Goal: Task Accomplishment & Management: Manage account settings

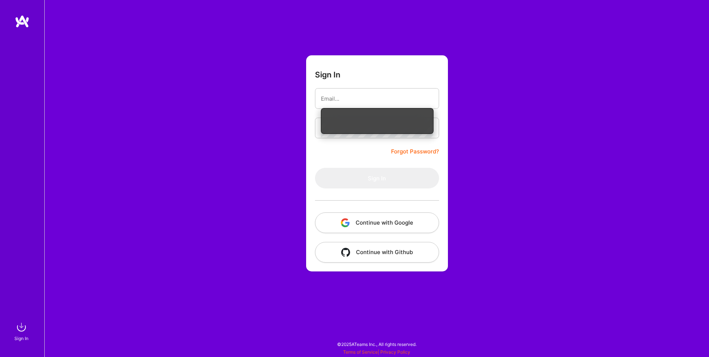
click at [378, 223] on button "Continue with Google" at bounding box center [377, 223] width 124 height 21
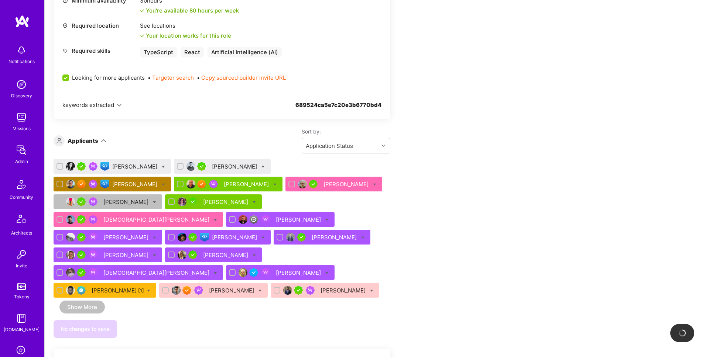
scroll to position [374, 0]
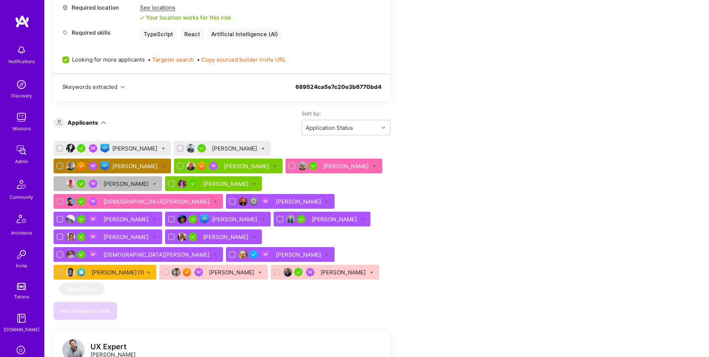
click at [165, 165] on icon at bounding box center [163, 166] width 3 height 3
checkbox input "true"
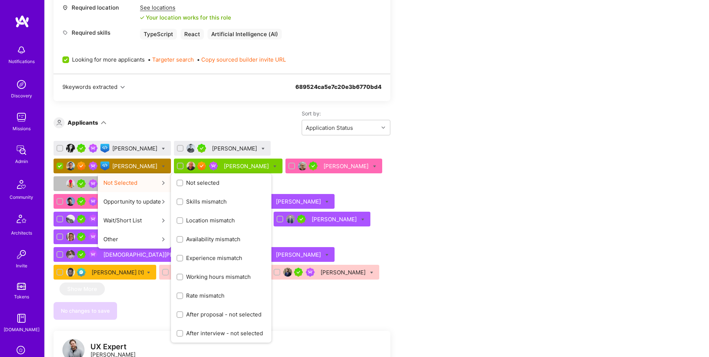
scroll to position [375, 0]
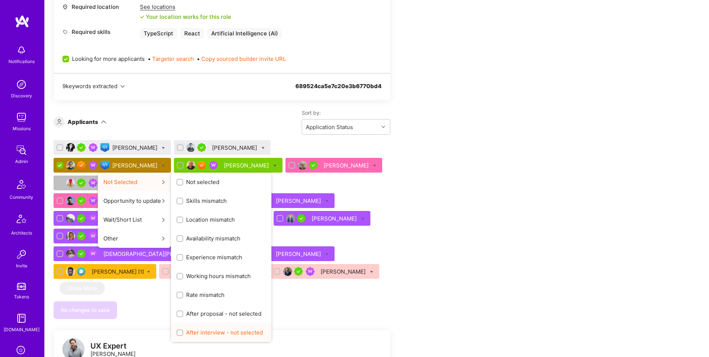
click at [263, 329] on span "After interview - not selected" at bounding box center [224, 333] width 77 height 8
click at [183, 331] on input "After interview - not selected" at bounding box center [180, 333] width 5 height 5
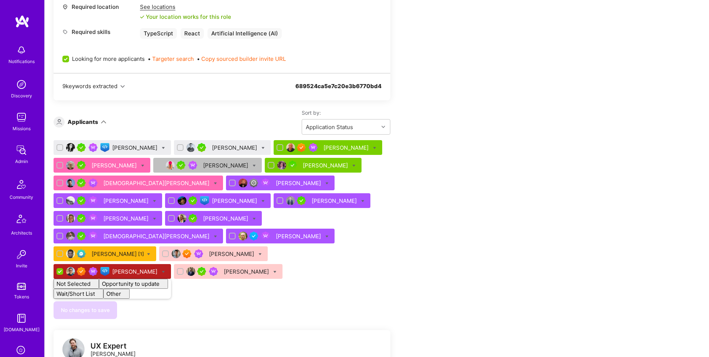
checkbox input "false"
click at [460, 252] on div "Team Members We’re actively looking for builders. This is the best time to requ…" at bounding box center [275, 323] width 443 height 1115
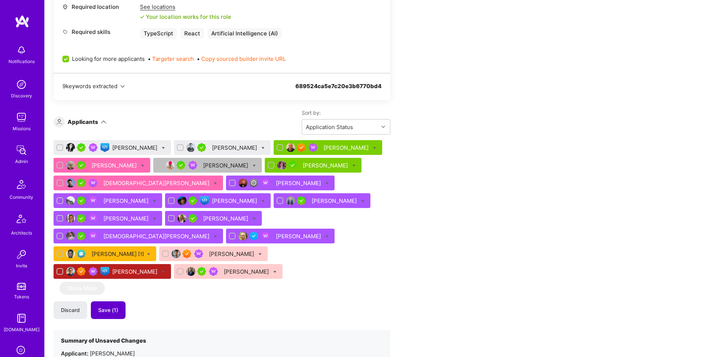
click at [109, 302] on button "Save (1)" at bounding box center [108, 311] width 35 height 18
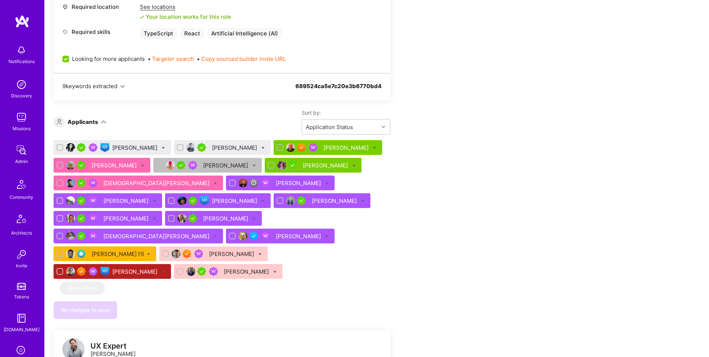
click at [137, 268] on div "Chris Hampton" at bounding box center [135, 272] width 47 height 8
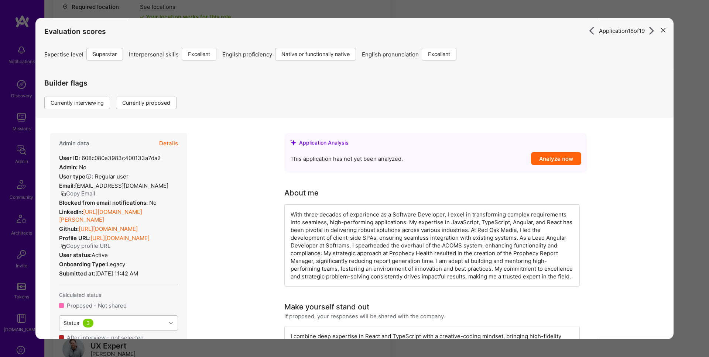
click at [172, 143] on button "Details" at bounding box center [168, 143] width 19 height 21
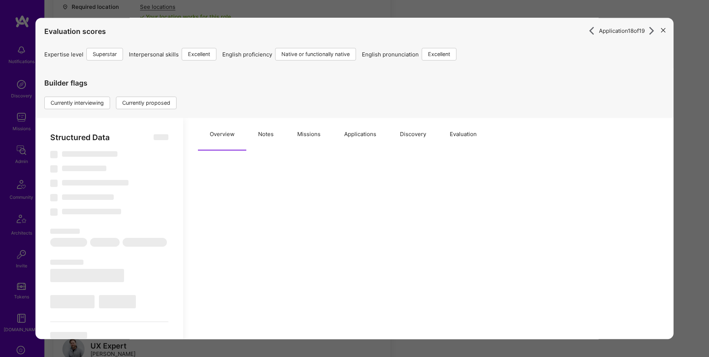
select select "Right Now"
select select "7"
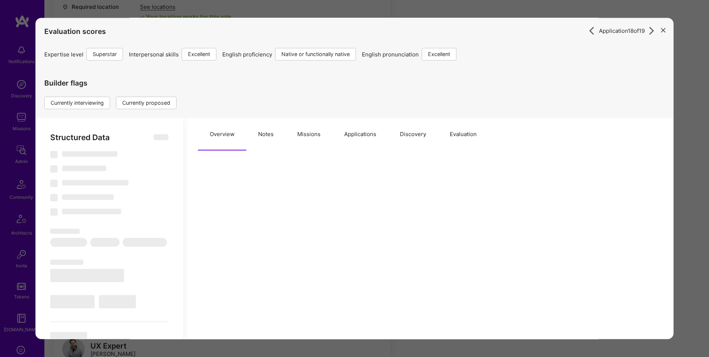
select select "US"
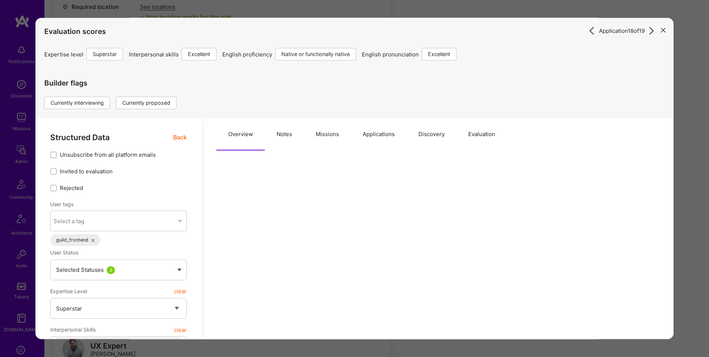
click at [285, 141] on button "Notes" at bounding box center [284, 135] width 39 height 32
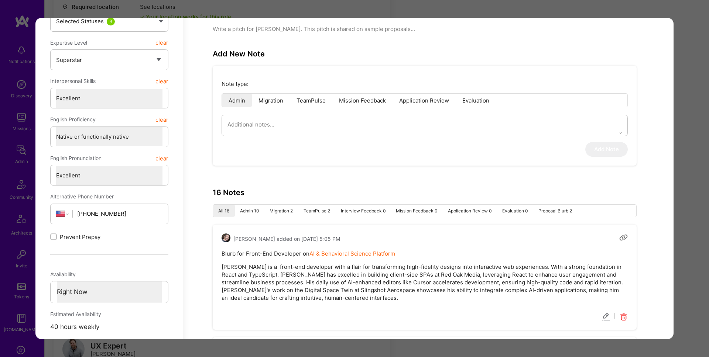
scroll to position [258, 0]
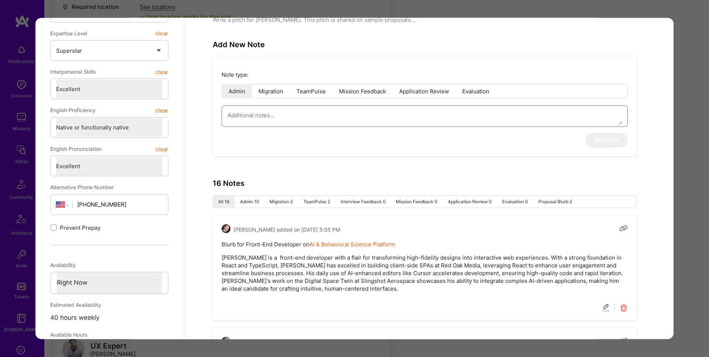
click at [327, 120] on textarea "modal" at bounding box center [424, 115] width 394 height 19
type textarea "x"
type textarea "k"
type textarea "x"
type textarea "kp"
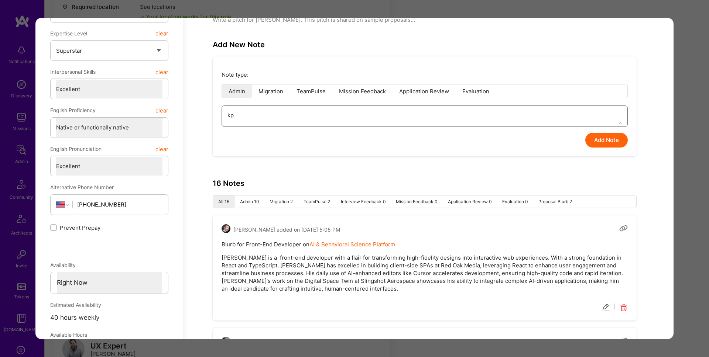
type textarea "x"
type textarea "kpm"
type textarea "x"
type textarea "kpmg"
type textarea "x"
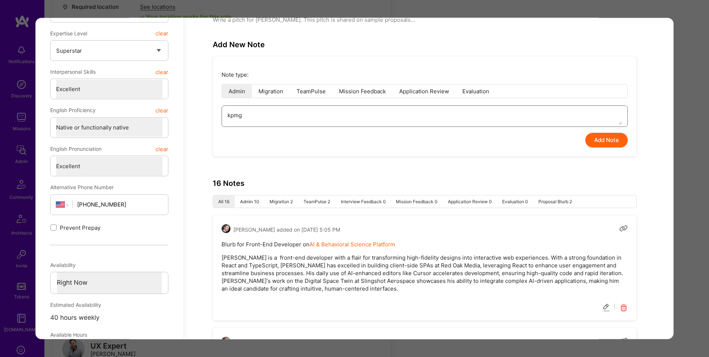
type textarea "kpmg"
type textarea "x"
type textarea "kpmg i"
type textarea "x"
type textarea "kpmg in"
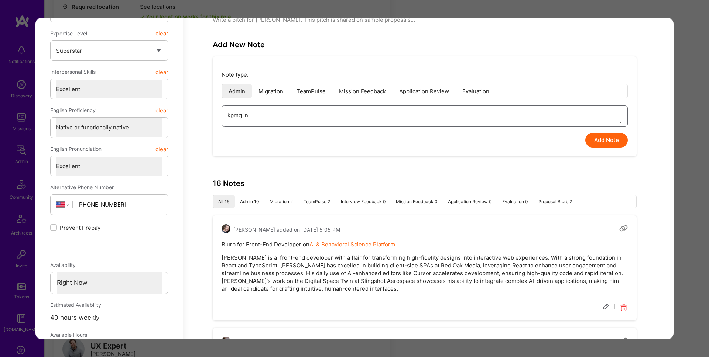
type textarea "x"
type textarea "kpmg int"
type textarea "x"
type textarea "kpmg inte"
type textarea "x"
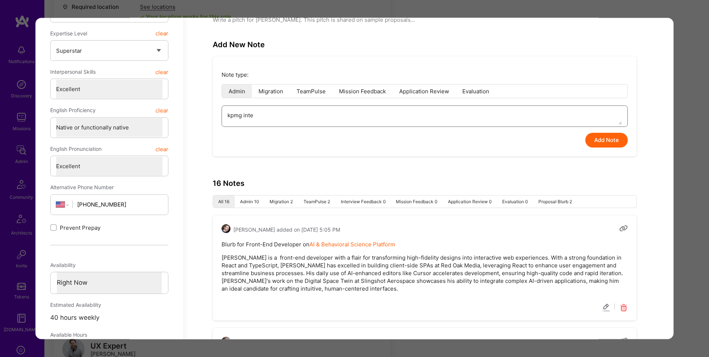
type textarea "kpmg inter"
type textarea "x"
type textarea "kpmg interv"
type textarea "x"
type textarea "kpmg intervi"
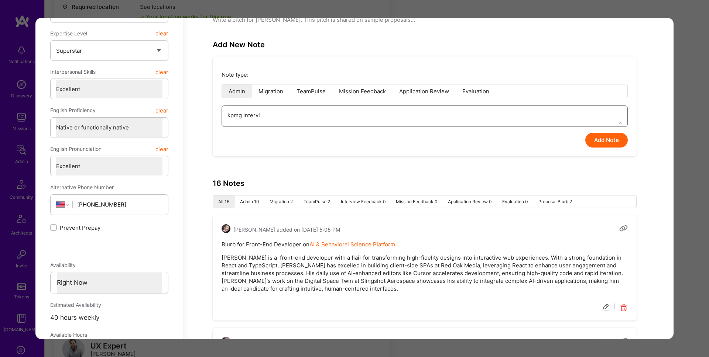
type textarea "x"
type textarea "kpmg intervie"
type textarea "x"
type textarea "kpmg interview"
type textarea "x"
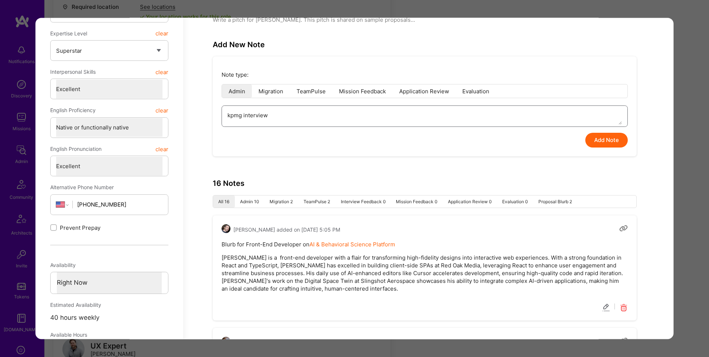
type textarea "kpmg interview"
type textarea "x"
type textarea "kpmg interview f"
type textarea "x"
type textarea "kpmg interview fe"
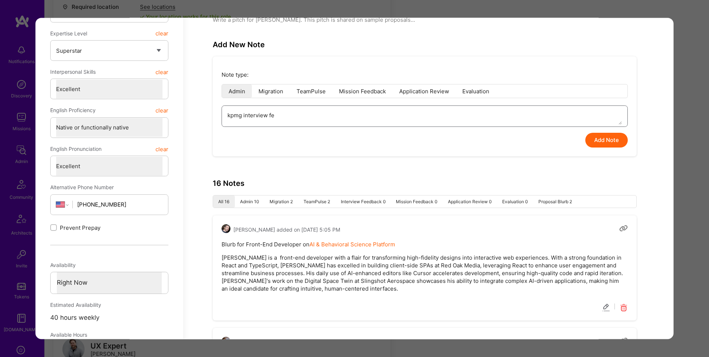
type textarea "x"
type textarea "kpmg interview fee"
type textarea "x"
type textarea "kpmg interview feed"
type textarea "x"
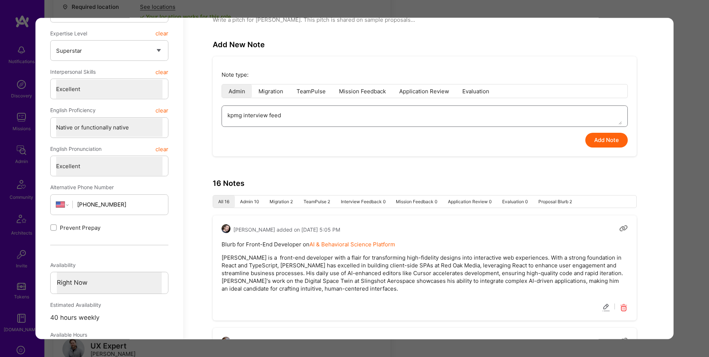
type textarea "kpmg interview feedb"
type textarea "x"
type textarea "kpmg interview feedba"
type textarea "x"
type textarea "kpmg interview feedbac"
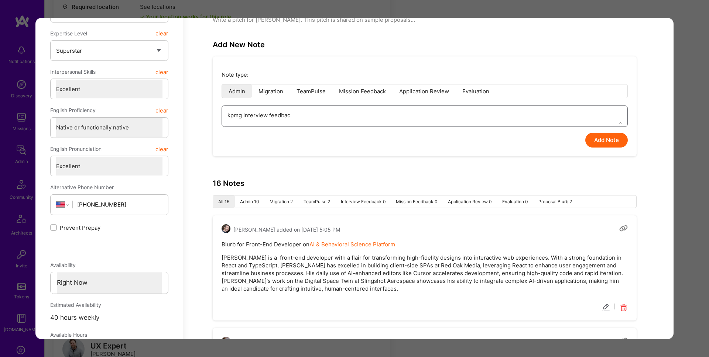
type textarea "x"
type textarea "kpmg interview feedback"
type textarea "x"
type textarea "kpmg interview feedback:"
type textarea "x"
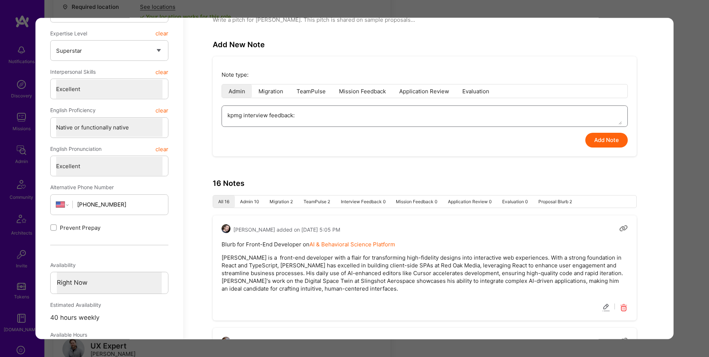
type textarea "kpmg interview feedback: ""
paste textarea "Thank you for setting up the interview. Chris was not the best fit given his pr…"
type textarea "x"
type textarea "kpmg interview feedback: "Thank you for setting up the interview. Chris was not…"
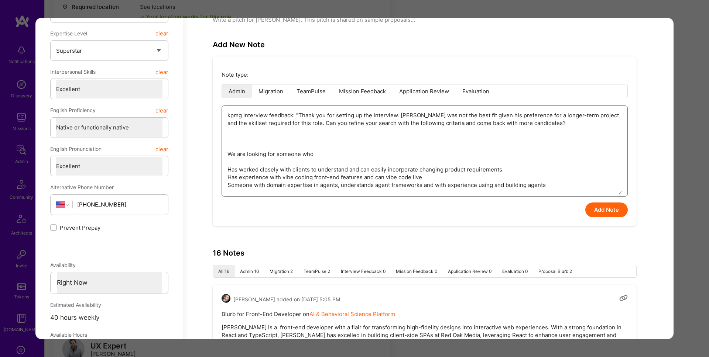
type textarea "x"
type textarea "kpmg interview feedback: "Thank you for setting up the interview. Chris was not…"
type textarea "x"
type textarea "kpmg interview feedback: "Thank you for setting up the interview. Chris was not…"
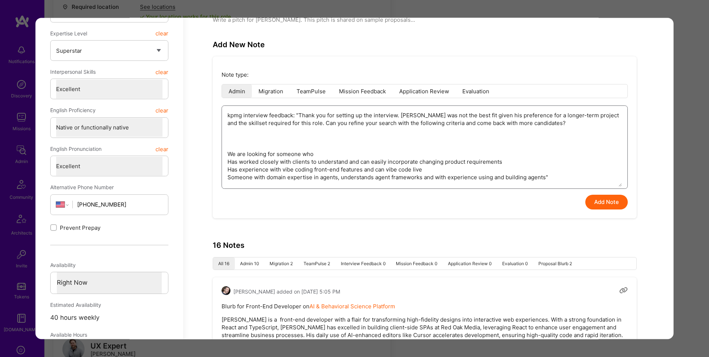
type textarea "x"
type textarea "kpmg interview feedback: "Thank you for setting up the interview. Chris was not…"
type textarea "x"
type textarea "kpmg interview feedback: "Thank you for setting up the interview. Chris was not…"
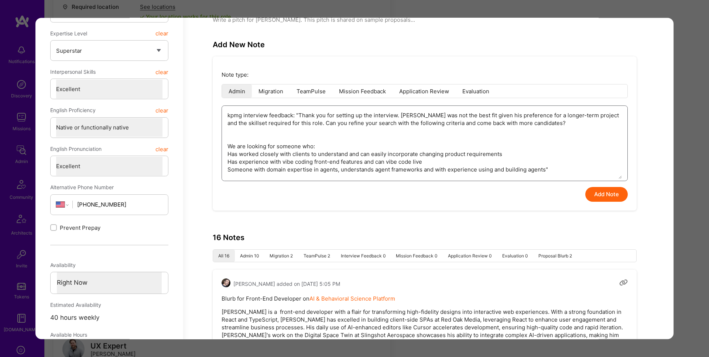
type textarea "x"
type textarea "kpmg interview feedback: "Thank you for setting up the interview. Chris was not…"
type textarea "x"
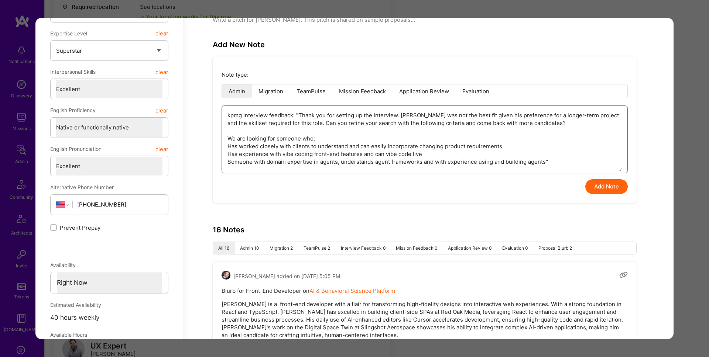
type textarea "kpmg interview feedback: "Thank you for setting up the interview. Chris was not…"
click at [614, 189] on button "Add Note" at bounding box center [606, 187] width 42 height 15
type textarea "x"
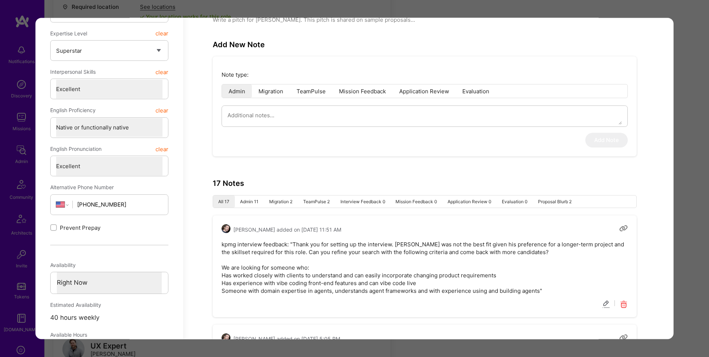
click at [693, 184] on div "Application 18 of 19 Evaluation scores Expertise level Superstar Interpersonal …" at bounding box center [354, 178] width 709 height 357
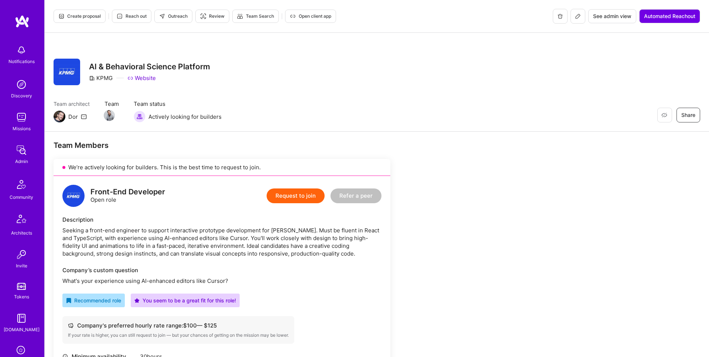
click at [577, 17] on icon at bounding box center [578, 16] width 4 height 4
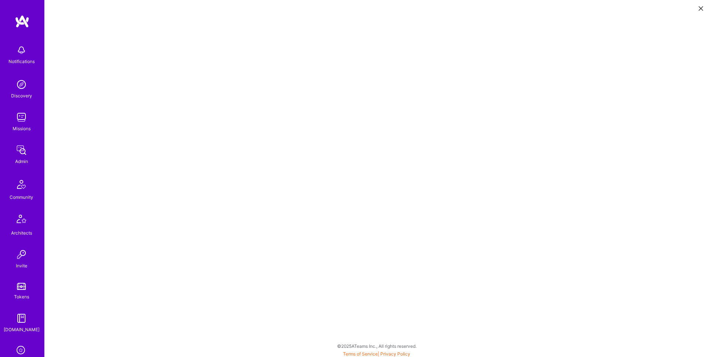
click at [701, 10] on icon at bounding box center [701, 8] width 4 height 4
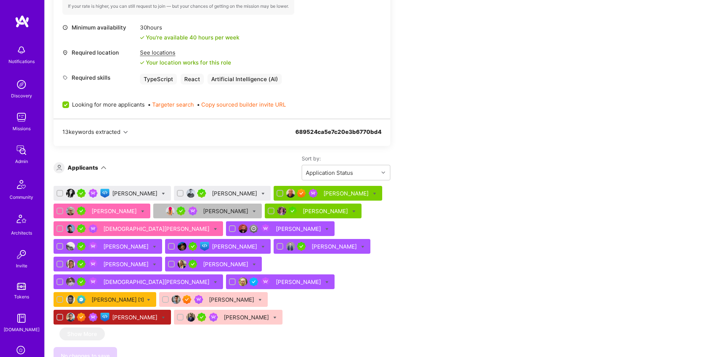
scroll to position [439, 0]
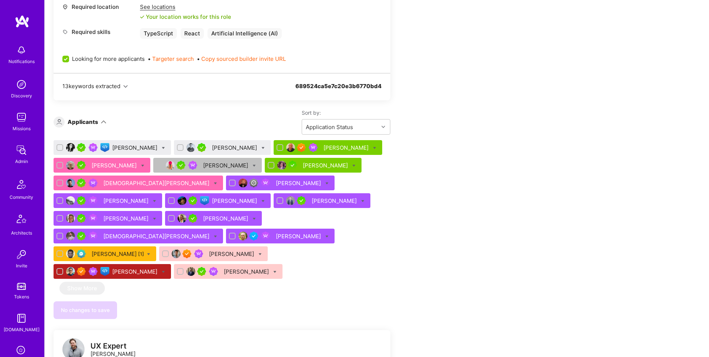
click at [134, 148] on div "Mariya Diminsky" at bounding box center [135, 148] width 47 height 8
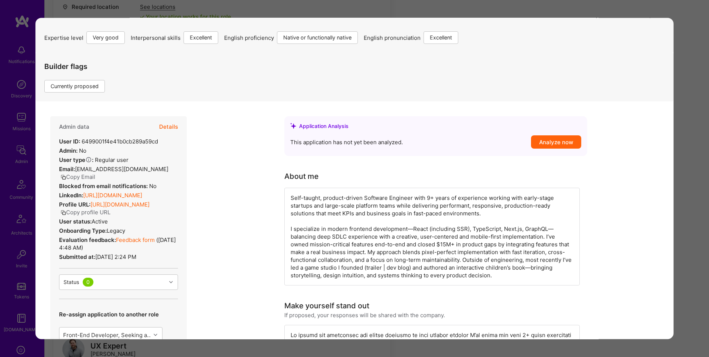
scroll to position [4, 0]
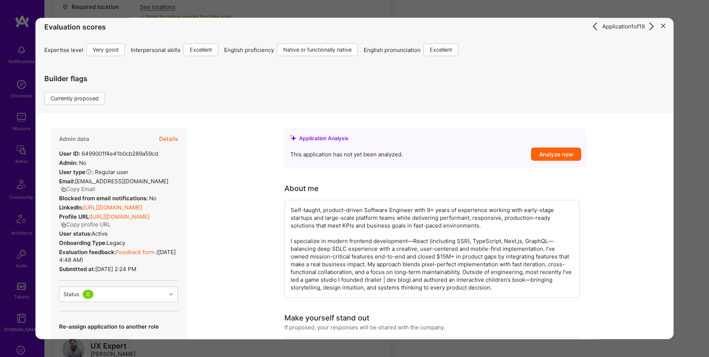
click at [173, 139] on button "Details" at bounding box center [168, 139] width 19 height 21
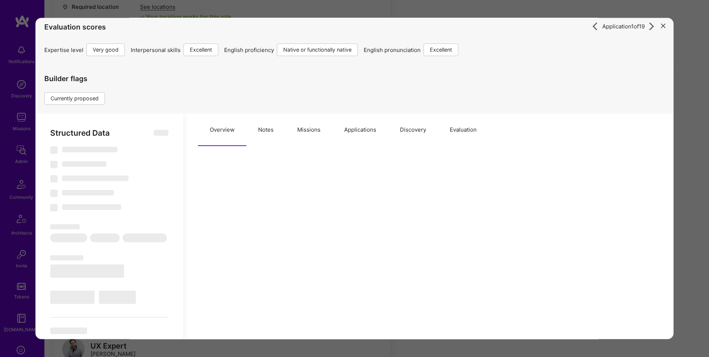
type textarea "x"
select select "Right Now"
select select "5"
select select "7"
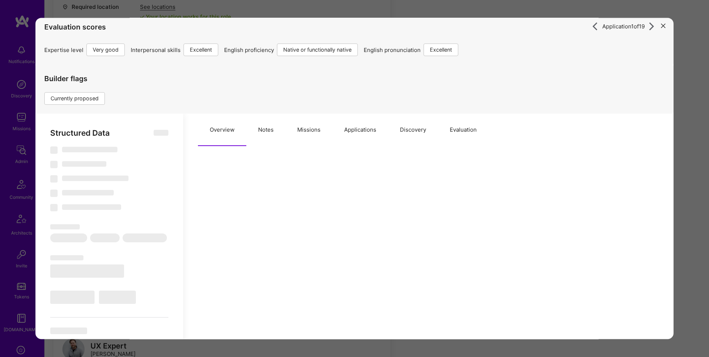
select select "7"
select select "US"
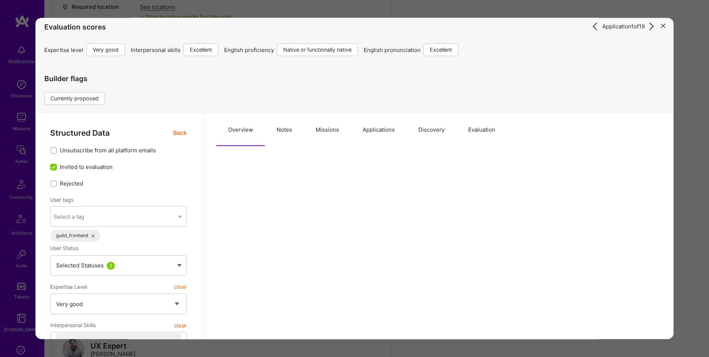
click at [282, 133] on button "Notes" at bounding box center [284, 130] width 39 height 32
type textarea "x"
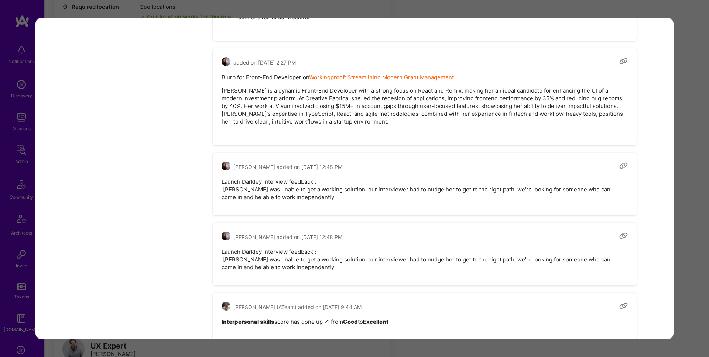
scroll to position [939, 0]
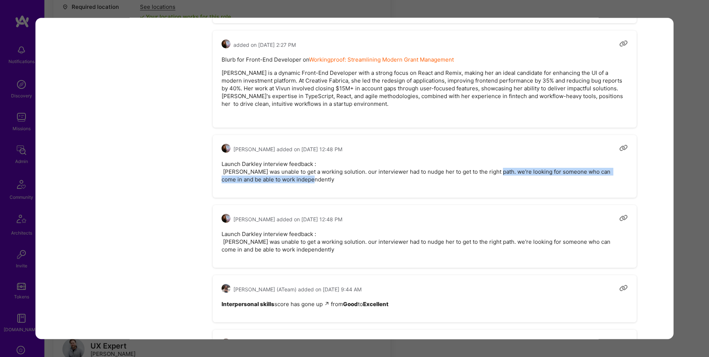
drag, startPoint x: 493, startPoint y: 172, endPoint x: 536, endPoint y: 180, distance: 43.3
click at [536, 180] on pre "Launch Darkley interview feedback : Mariya was unable to get a working solution…" at bounding box center [425, 172] width 406 height 23
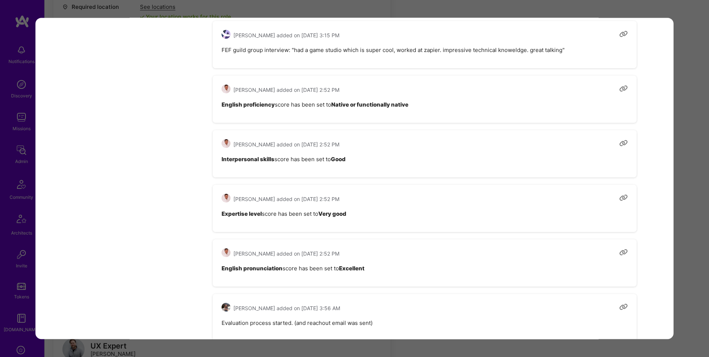
scroll to position [3156, 0]
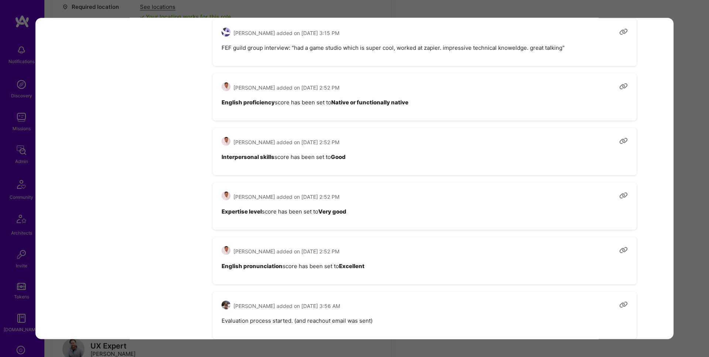
click at [690, 127] on div "Application 1 of 19 Evaluation scores Expertise level Very good Interpersonal s…" at bounding box center [354, 178] width 709 height 357
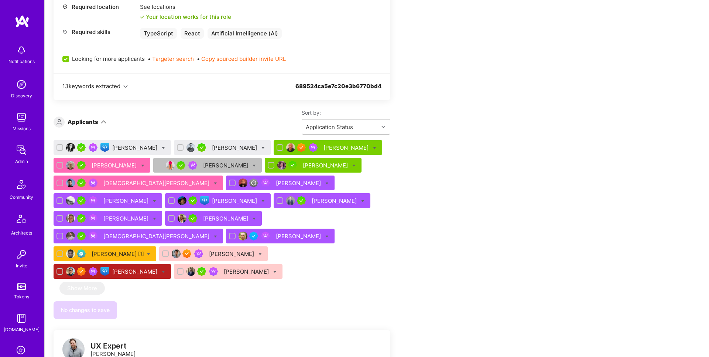
click at [233, 148] on div "Zakaria Benbakkar" at bounding box center [235, 148] width 47 height 8
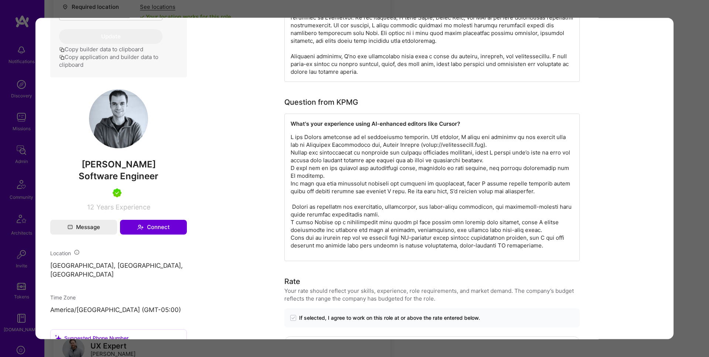
scroll to position [415, 0]
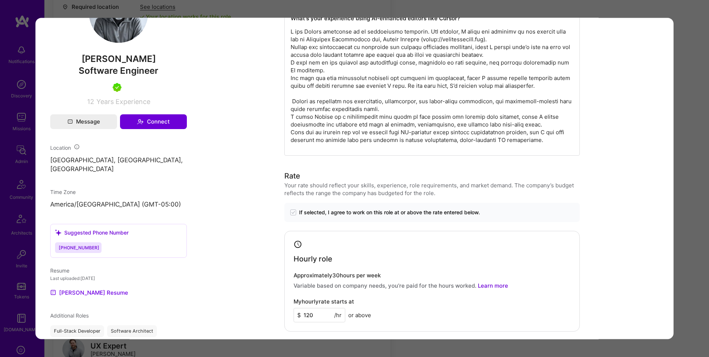
drag, startPoint x: 680, startPoint y: 161, endPoint x: 624, endPoint y: 161, distance: 56.1
click at [679, 161] on div "Application 2 of 19 Evaluation scores Expertise level Very good Interpersonal s…" at bounding box center [354, 178] width 709 height 357
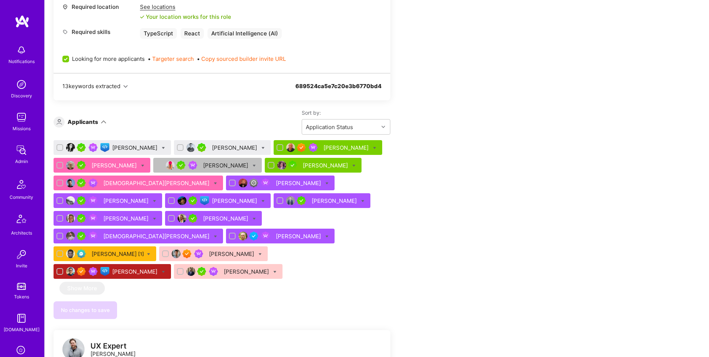
click at [58, 146] on input "checkbox" at bounding box center [60, 147] width 5 height 5
checkbox input "true"
click at [178, 148] on input "checkbox" at bounding box center [180, 147] width 5 height 5
checkbox input "true"
click at [162, 148] on icon at bounding box center [163, 148] width 3 height 3
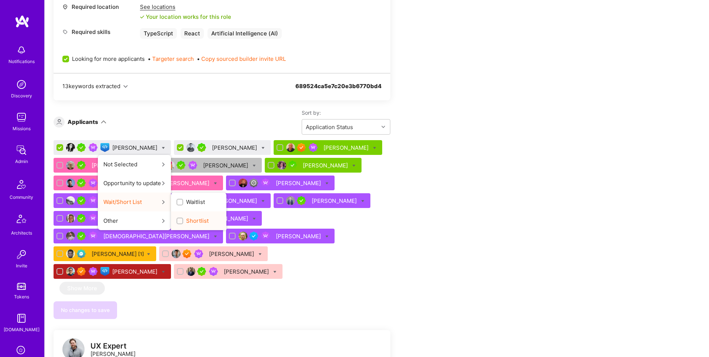
click at [189, 220] on span "Shortlist" at bounding box center [197, 221] width 23 height 8
click at [183, 220] on input "Shortlist" at bounding box center [180, 221] width 5 height 5
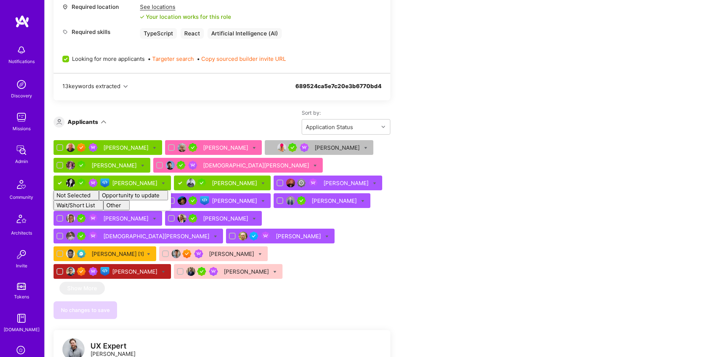
checkbox input "false"
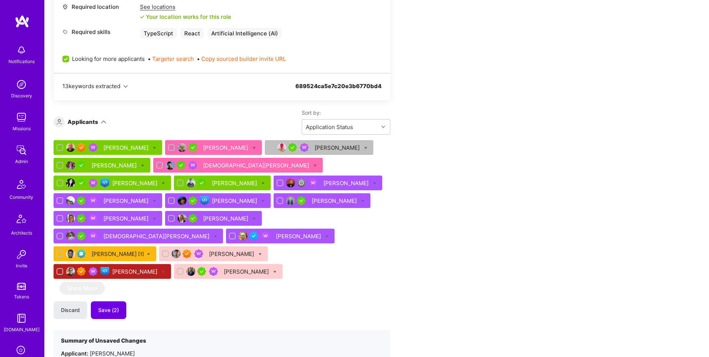
drag, startPoint x: 571, startPoint y: 178, endPoint x: 323, endPoint y: 248, distance: 257.3
click at [562, 179] on div "Team Members We’re actively looking for builders. This is the best time to requ…" at bounding box center [377, 335] width 664 height 1285
click at [114, 307] on span "Save (2)" at bounding box center [108, 310] width 21 height 7
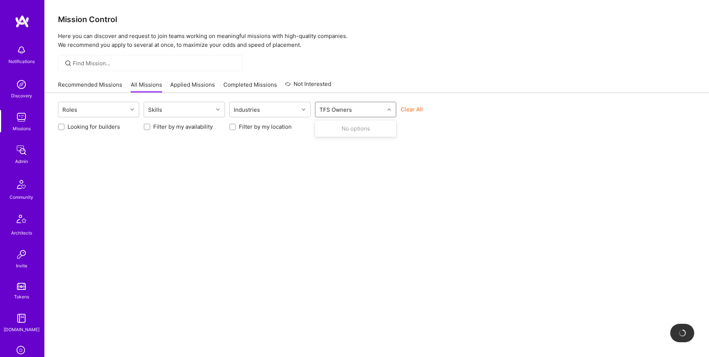
click at [371, 114] on div "TFS Owners" at bounding box center [349, 109] width 69 height 15
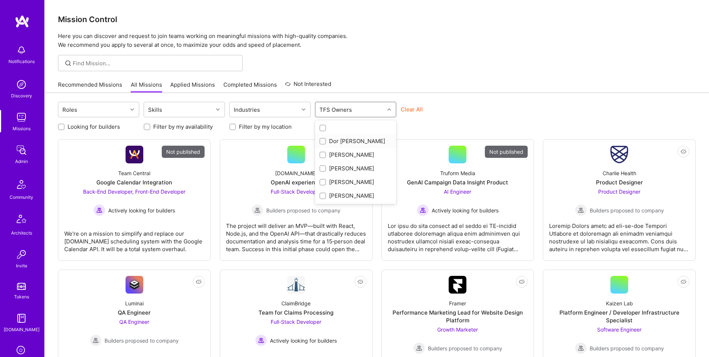
click at [353, 141] on div "Dor Groner" at bounding box center [355, 141] width 72 height 8
checkbox input "true"
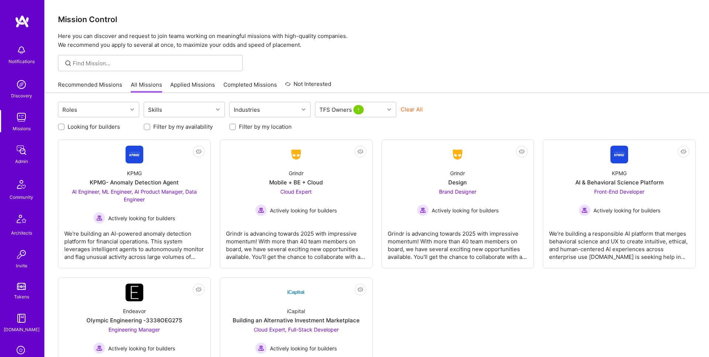
click at [455, 95] on div "Roles Skills Industries TFS Owners 1 Clear All Looking for builders Filter by m…" at bounding box center [377, 255] width 664 height 324
click at [412, 181] on div "Grindr Design Brand Designer Actively looking for builders" at bounding box center [458, 190] width 140 height 53
click at [260, 303] on div "iCapital Building an Alternative Investment Marketplace Cloud Expert, Full-Stac…" at bounding box center [296, 328] width 140 height 53
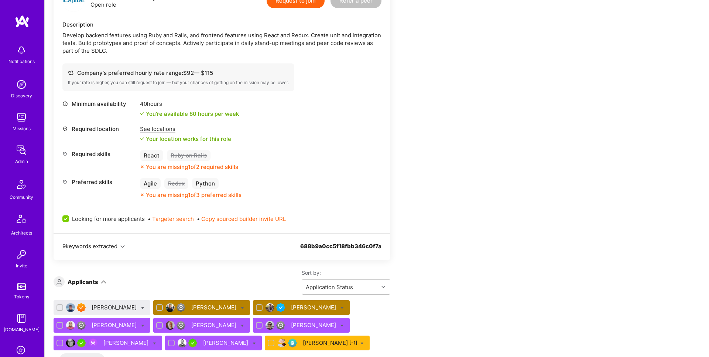
scroll to position [446, 0]
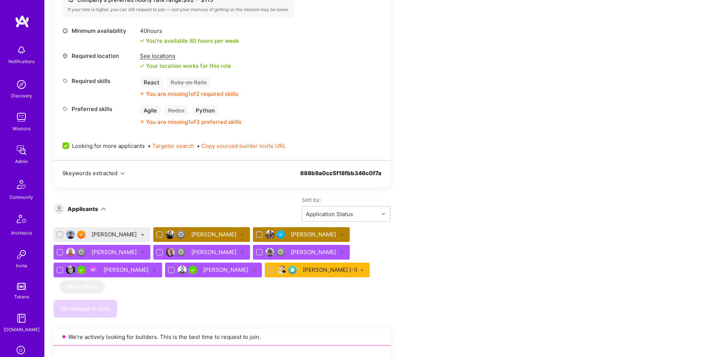
click at [96, 234] on div "Jason Haruska" at bounding box center [115, 235] width 47 height 8
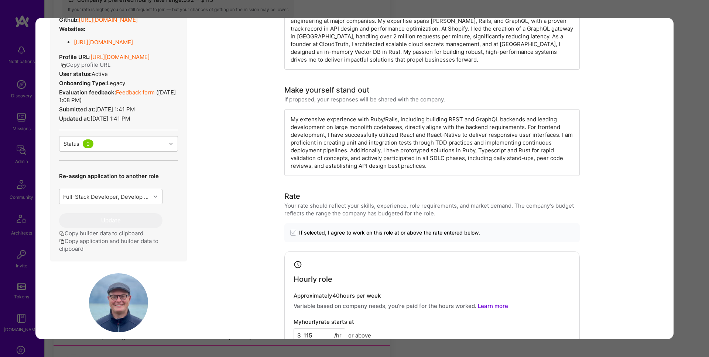
scroll to position [75, 0]
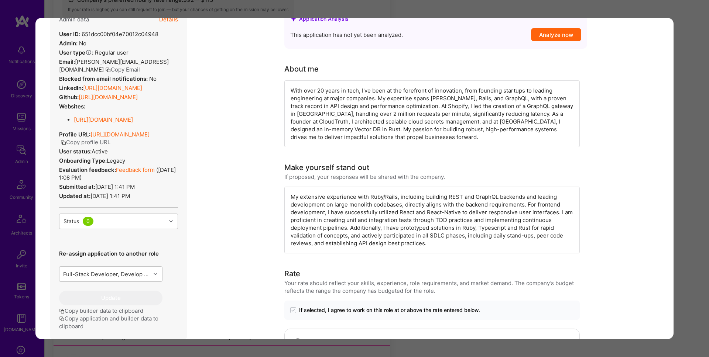
drag, startPoint x: 687, startPoint y: 178, endPoint x: 369, endPoint y: 172, distance: 317.9
click at [687, 178] on div "Application 1 of 9 Evaluation scores Expertise level Superstar Interpersonal sk…" at bounding box center [354, 178] width 709 height 357
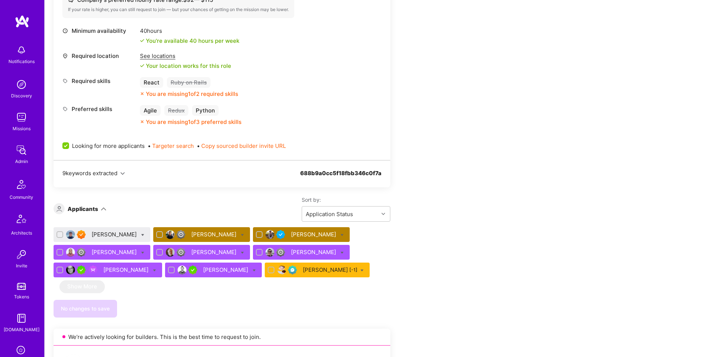
click at [141, 233] on icon at bounding box center [142, 234] width 3 height 3
checkbox input "true"
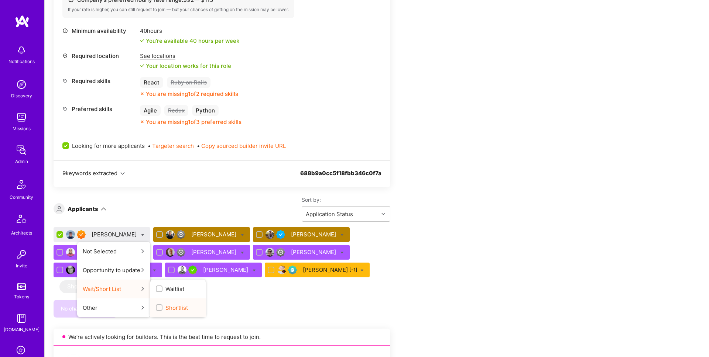
click at [171, 306] on span "Shortlist" at bounding box center [176, 308] width 23 height 8
click at [162, 306] on input "Shortlist" at bounding box center [159, 308] width 5 height 5
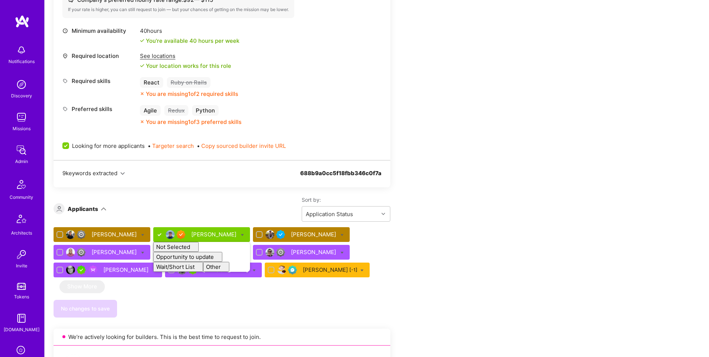
drag, startPoint x: 573, startPoint y: 237, endPoint x: 566, endPoint y: 237, distance: 7.4
checkbox input "false"
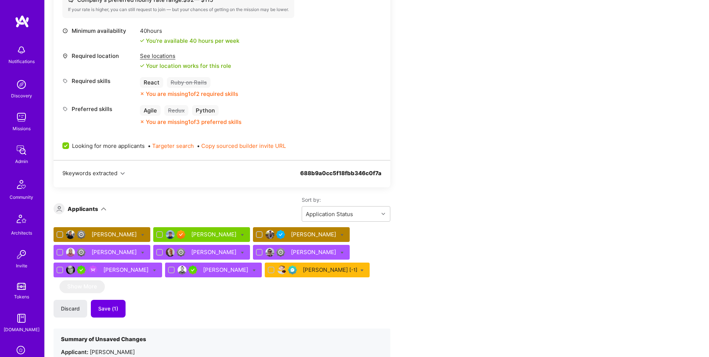
scroll to position [540, 0]
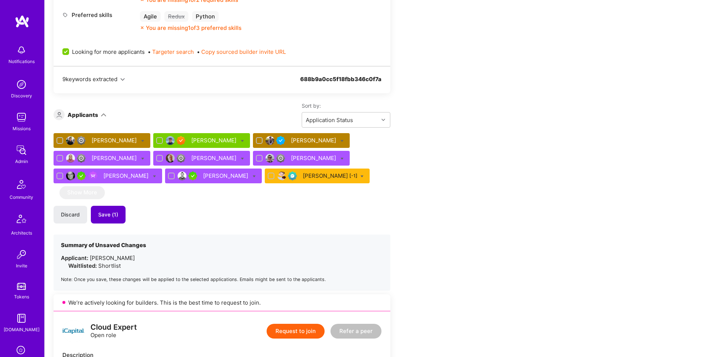
click at [107, 214] on span "Save (1)" at bounding box center [108, 214] width 20 height 7
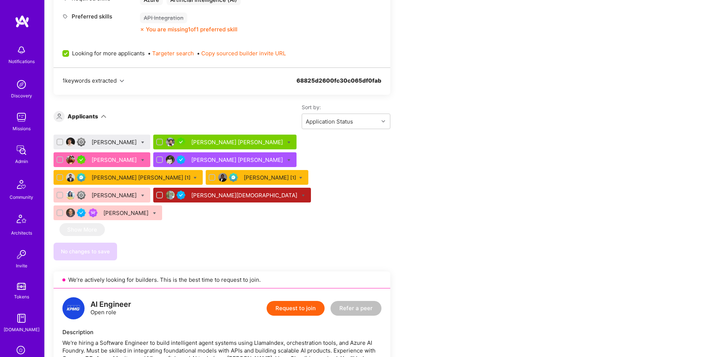
scroll to position [382, 0]
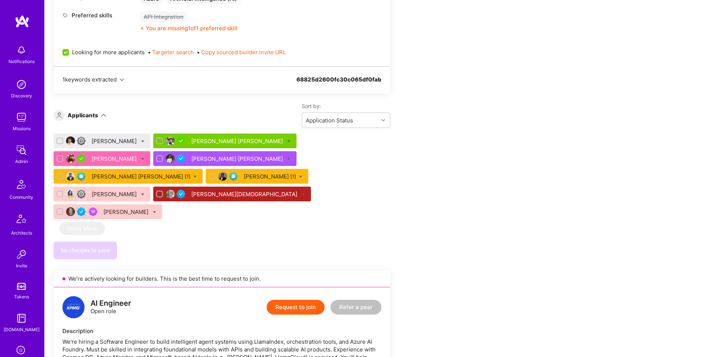
click at [97, 142] on div "Frank Fan" at bounding box center [115, 141] width 47 height 8
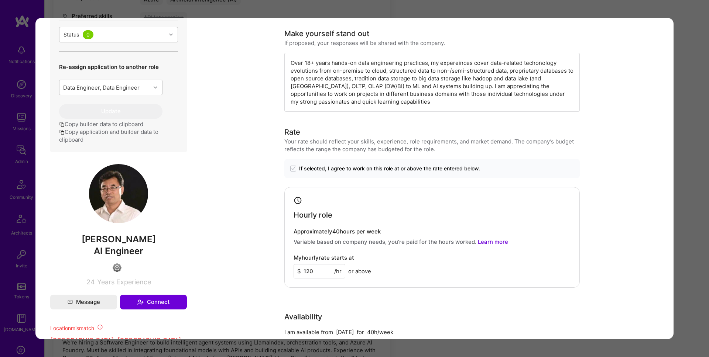
scroll to position [234, 0]
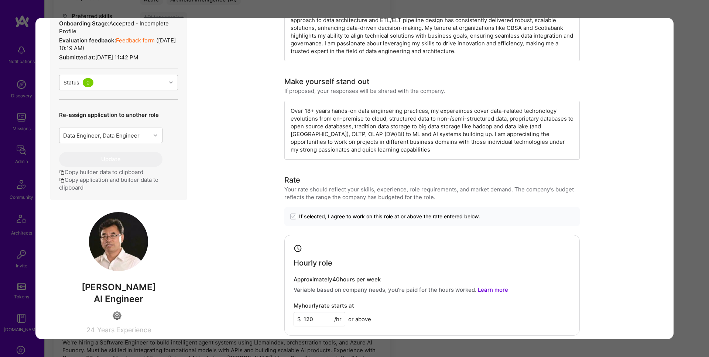
click at [682, 114] on div "Application 1 of 9 Builder Missing Requirements Required Location See locations…" at bounding box center [354, 178] width 709 height 357
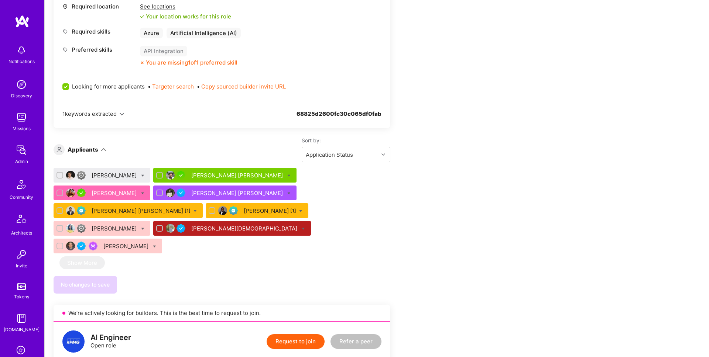
scroll to position [380, 0]
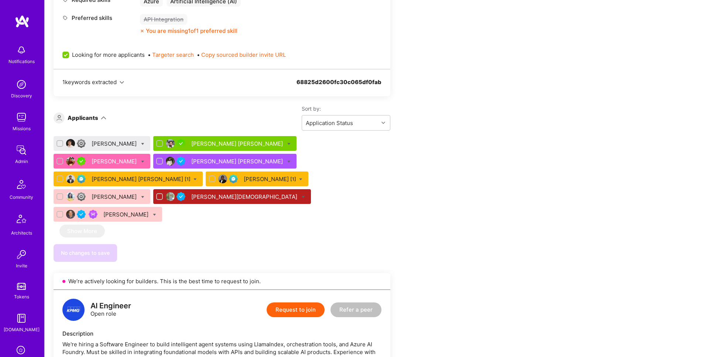
click at [103, 143] on div "Frank Fan" at bounding box center [115, 144] width 47 height 8
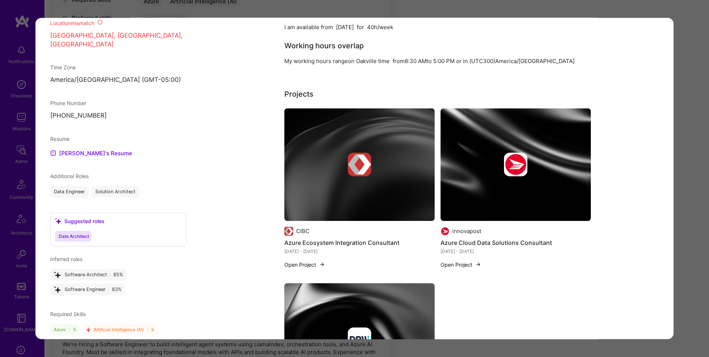
scroll to position [589, 0]
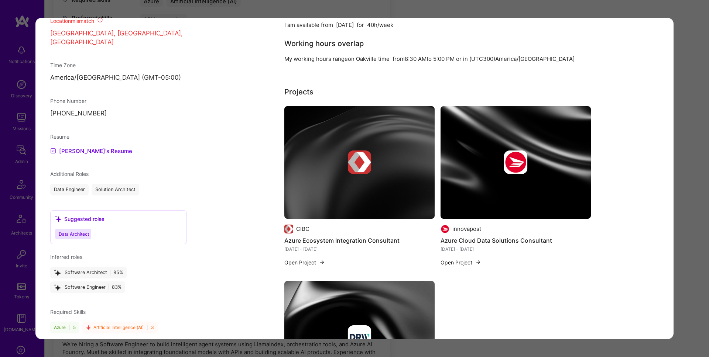
click at [693, 168] on div "Application 1 of 9 Builder Missing Requirements Required Location See locations…" at bounding box center [354, 178] width 709 height 357
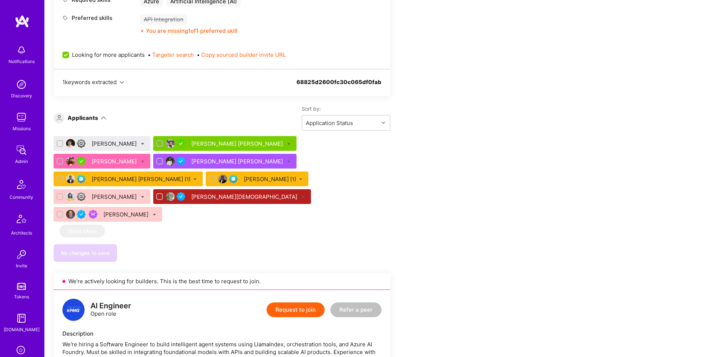
click at [141, 143] on icon at bounding box center [142, 144] width 3 height 3
checkbox input "true"
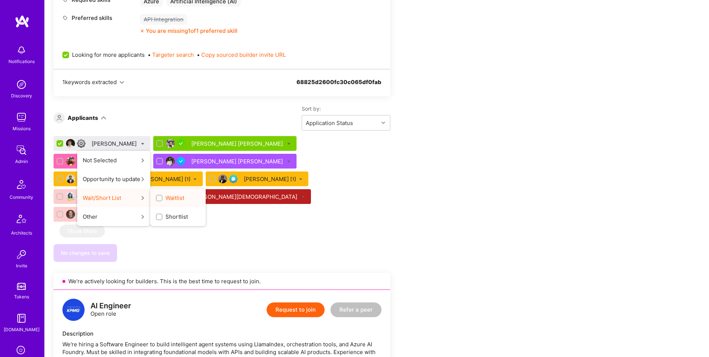
click at [165, 200] on span "Waitlist" at bounding box center [174, 198] width 19 height 8
click at [157, 200] on input "Waitlist" at bounding box center [159, 198] width 5 height 5
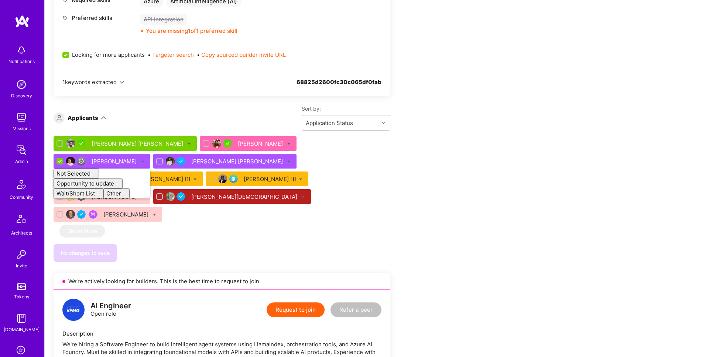
click at [206, 206] on div "Rajesh kumar Swaminathan Divya Bajaj Frank Fan Not Selected Not selected Skills…" at bounding box center [222, 180] width 337 height 89
checkbox input "false"
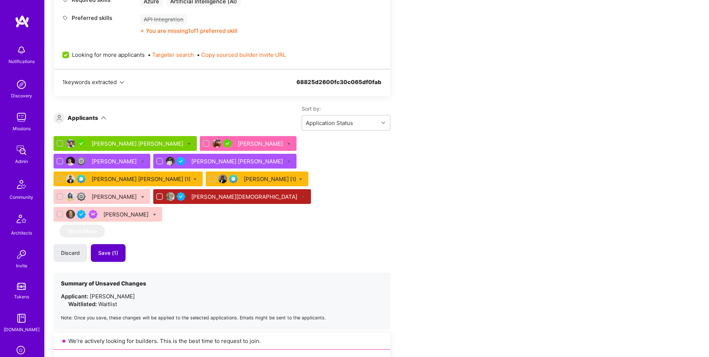
click at [105, 250] on span "Save (1)" at bounding box center [108, 253] width 20 height 7
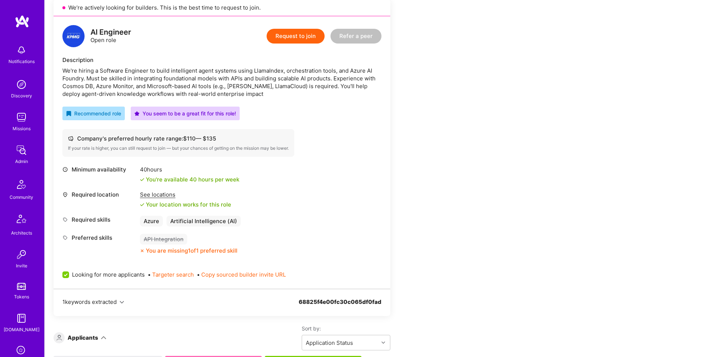
scroll to position [763, 0]
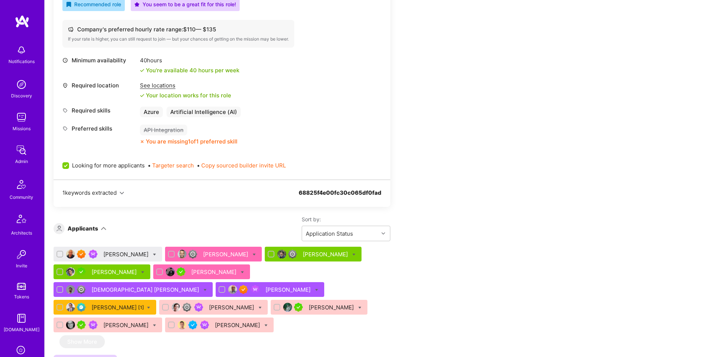
click at [117, 251] on div "Thom Lamb" at bounding box center [126, 255] width 47 height 8
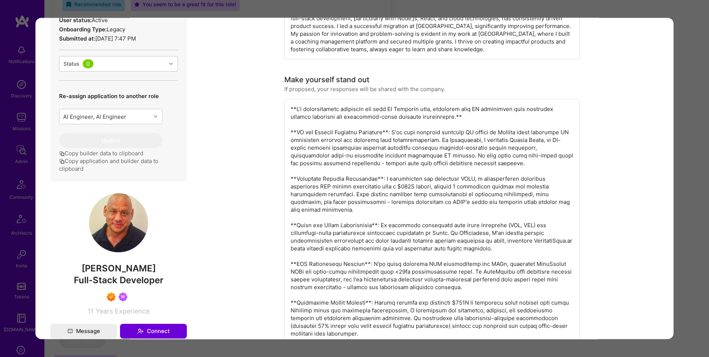
scroll to position [157, 0]
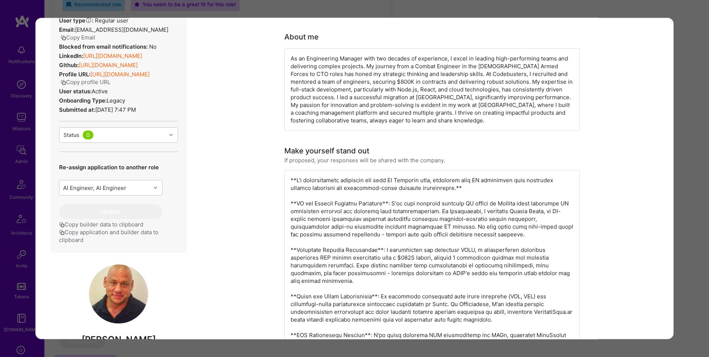
click at [700, 209] on div "Application 1 of 12 Builder Missing Requirements Required Location See location…" at bounding box center [354, 178] width 709 height 357
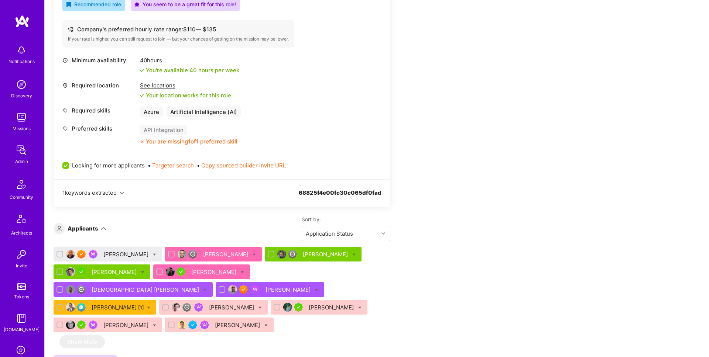
click at [153, 253] on icon at bounding box center [154, 254] width 3 height 3
checkbox input "true"
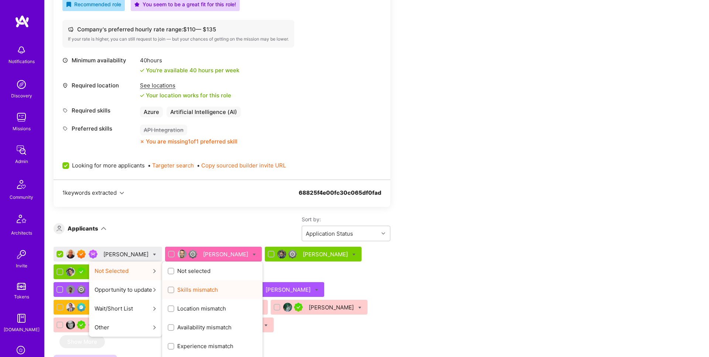
click at [177, 286] on span "Skills mismatch" at bounding box center [197, 290] width 41 height 8
click at [172, 288] on input "Skills mismatch" at bounding box center [171, 290] width 5 height 5
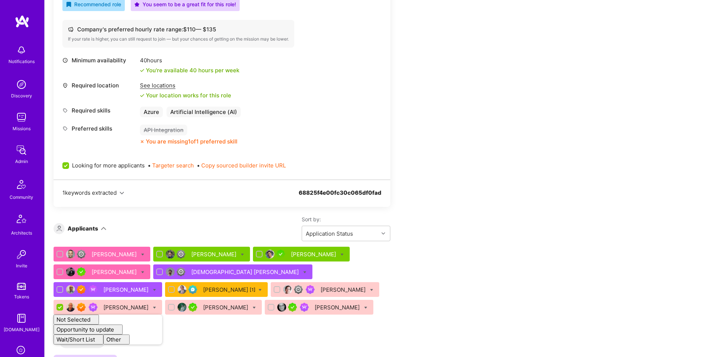
drag, startPoint x: 529, startPoint y: 229, endPoint x: 463, endPoint y: 231, distance: 65.7
checkbox input "false"
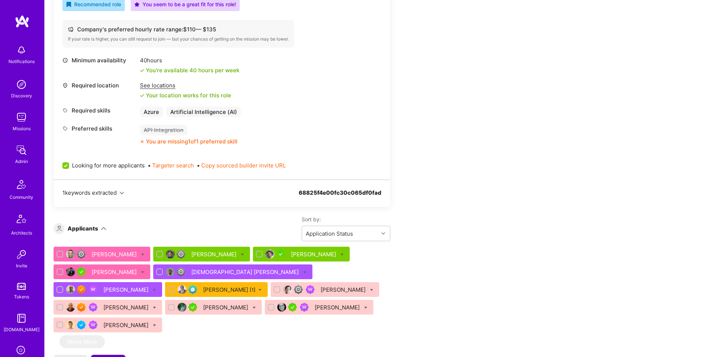
click at [114, 355] on button "Save (1)" at bounding box center [108, 364] width 35 height 18
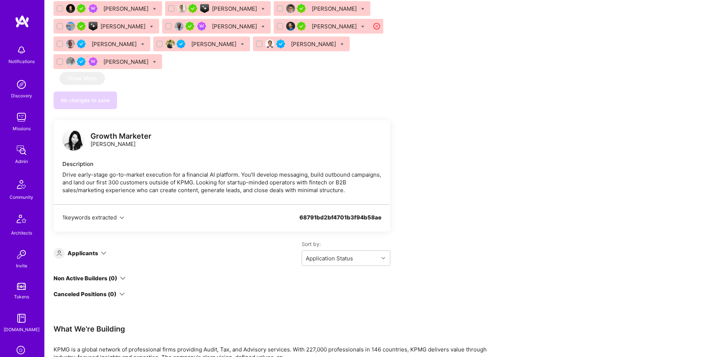
scroll to position [2340, 0]
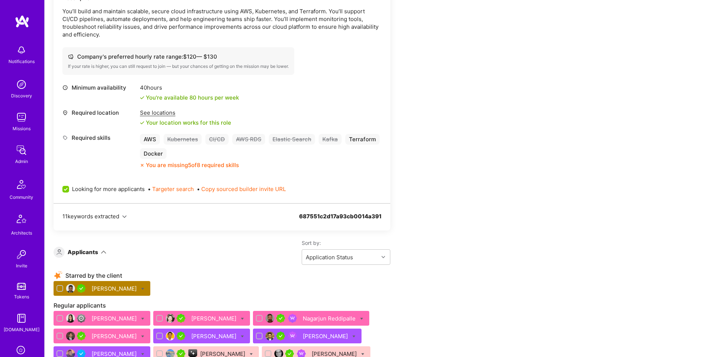
scroll to position [320, 0]
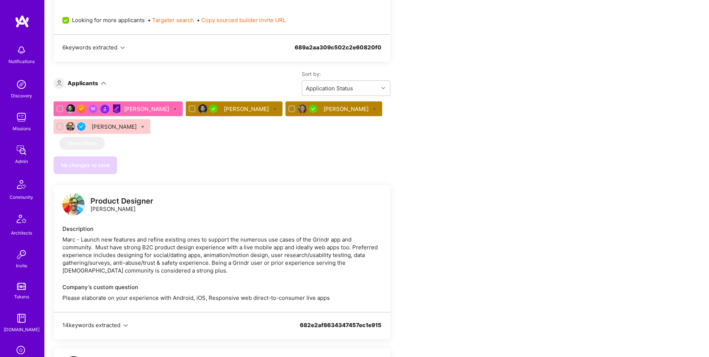
scroll to position [378, 0]
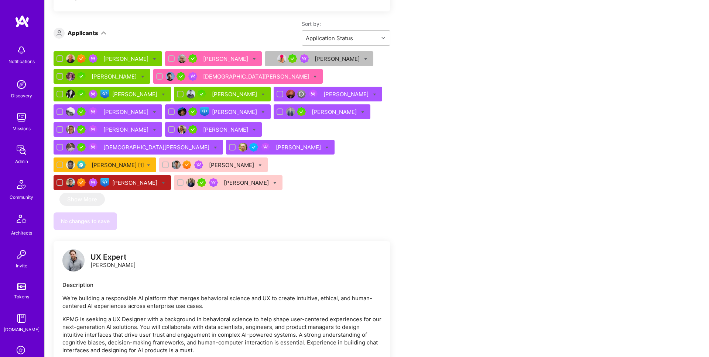
scroll to position [566, 0]
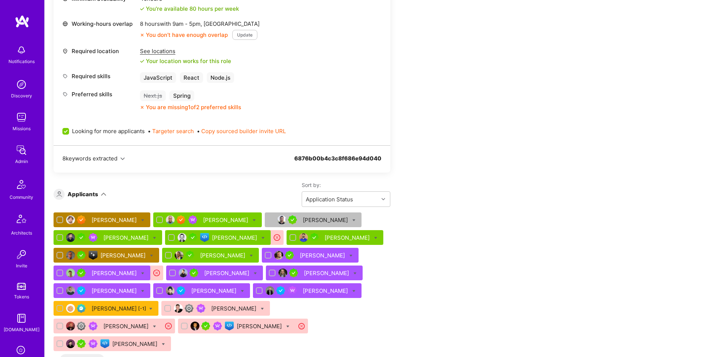
scroll to position [546, 0]
